Goal: Find contact information: Find contact information

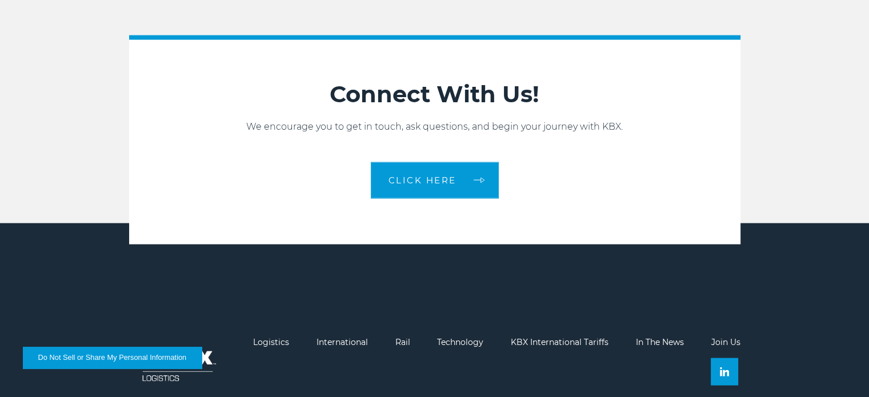
scroll to position [2511, 0]
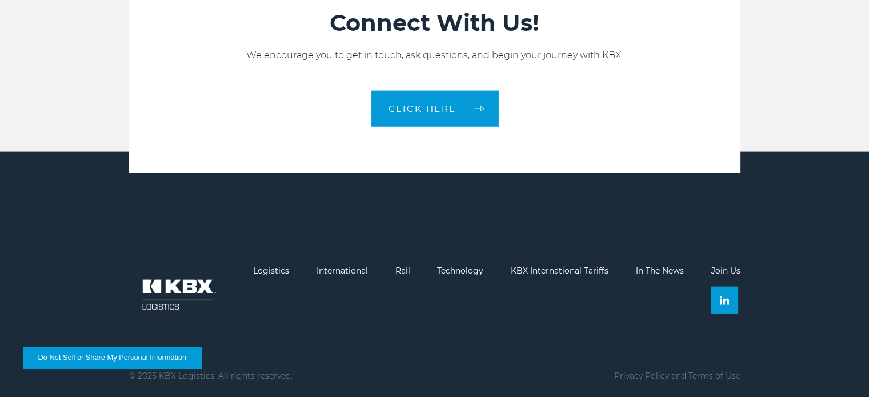
click at [288, 299] on li "Logistics" at bounding box center [271, 295] width 36 height 59
click at [173, 278] on img at bounding box center [177, 294] width 97 height 57
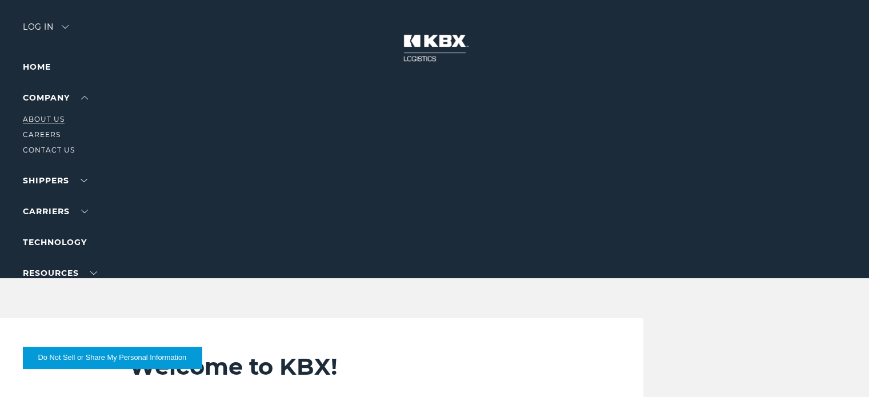
click at [43, 121] on link "About Us" at bounding box center [44, 119] width 42 height 9
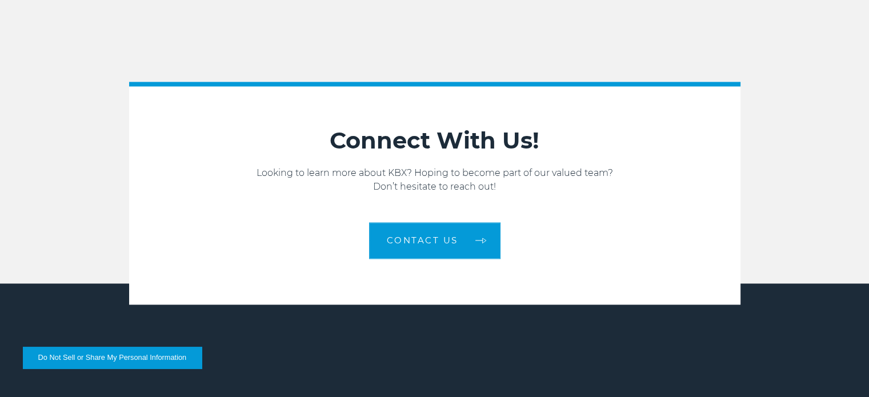
scroll to position [1832, 0]
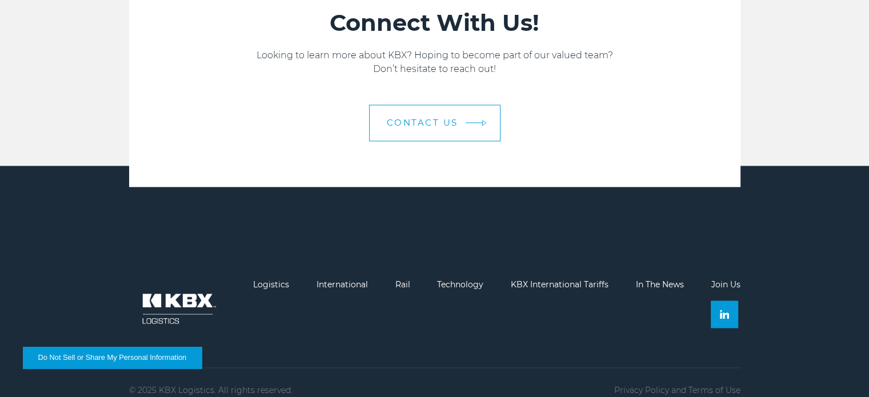
click at [396, 116] on link "Contact us" at bounding box center [434, 123] width 131 height 37
